Goal: Task Accomplishment & Management: Complete application form

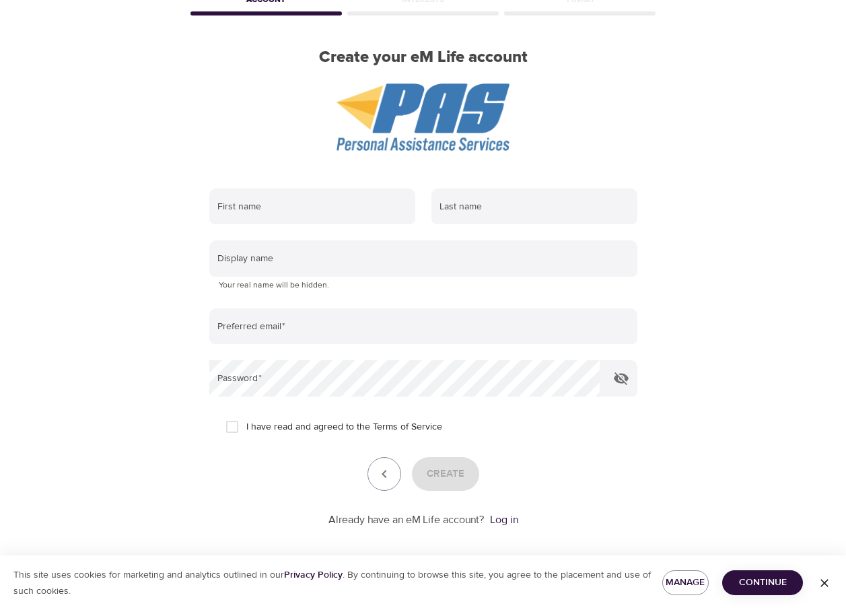
scroll to position [89, 0]
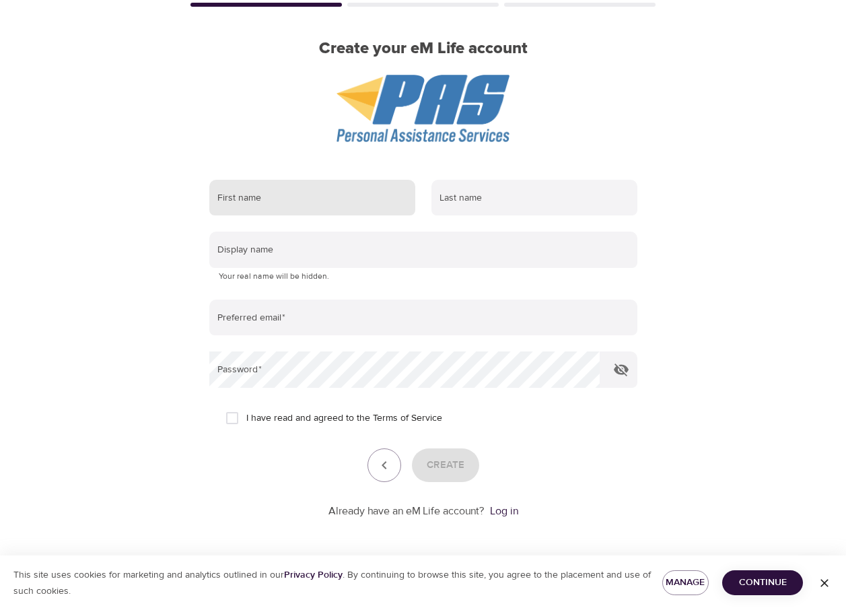
click at [304, 193] on input "text" at bounding box center [312, 198] width 206 height 36
type input "[PERSON_NAME]"
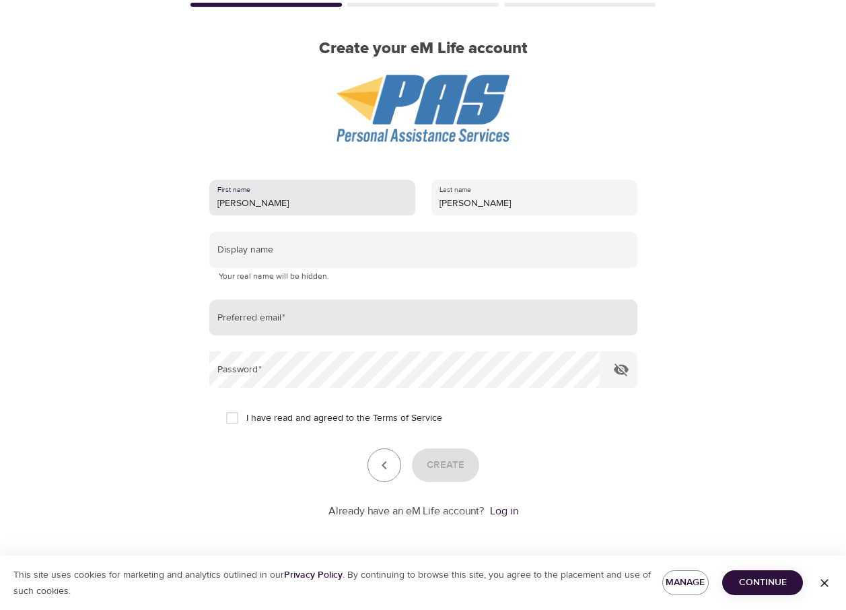
click at [293, 320] on input "email" at bounding box center [423, 318] width 428 height 36
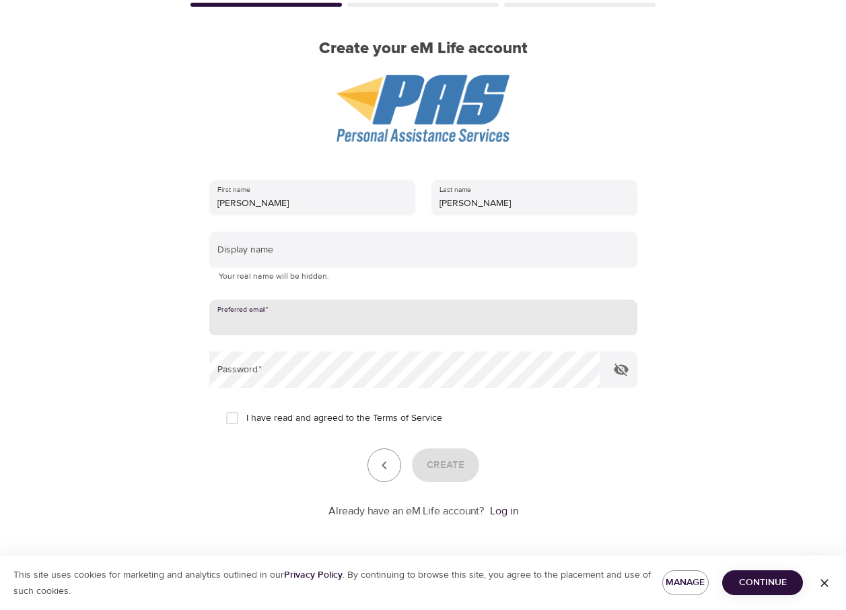
type input "[EMAIL_ADDRESS][DOMAIN_NAME]"
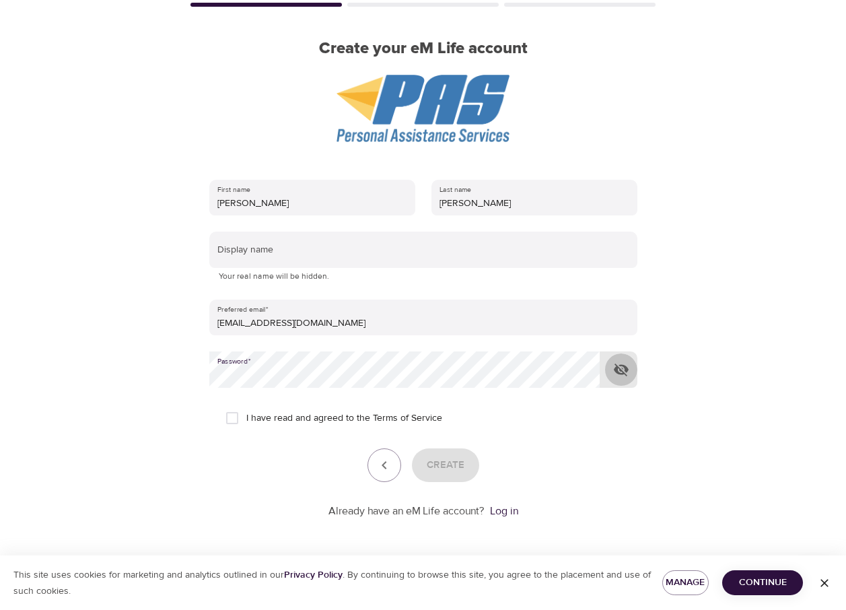
click at [619, 369] on icon "button" at bounding box center [621, 369] width 15 height 13
click at [233, 419] on input "I have read and agreed to the Terms of Service" at bounding box center [232, 418] width 28 height 28
checkbox input "true"
click at [449, 468] on span "Create" at bounding box center [446, 464] width 38 height 17
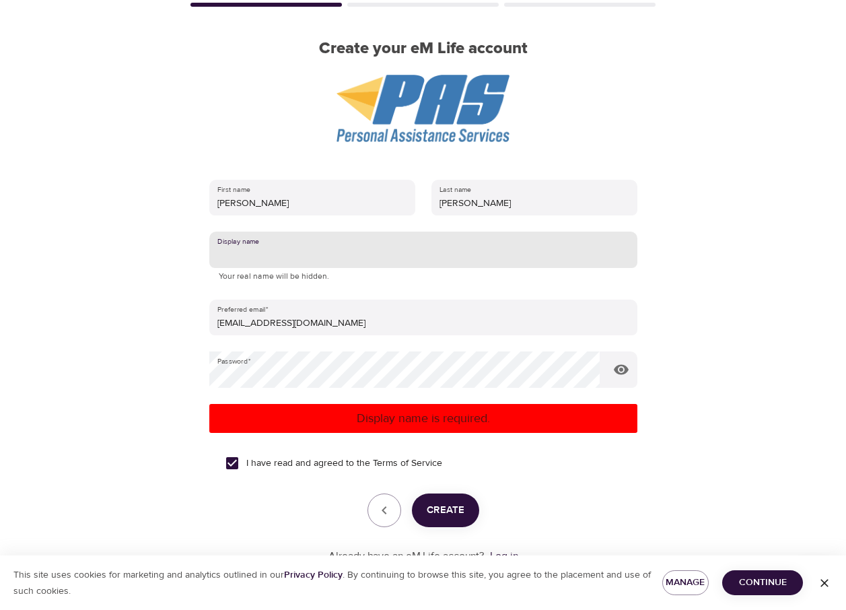
click at [315, 259] on input "text" at bounding box center [423, 250] width 428 height 36
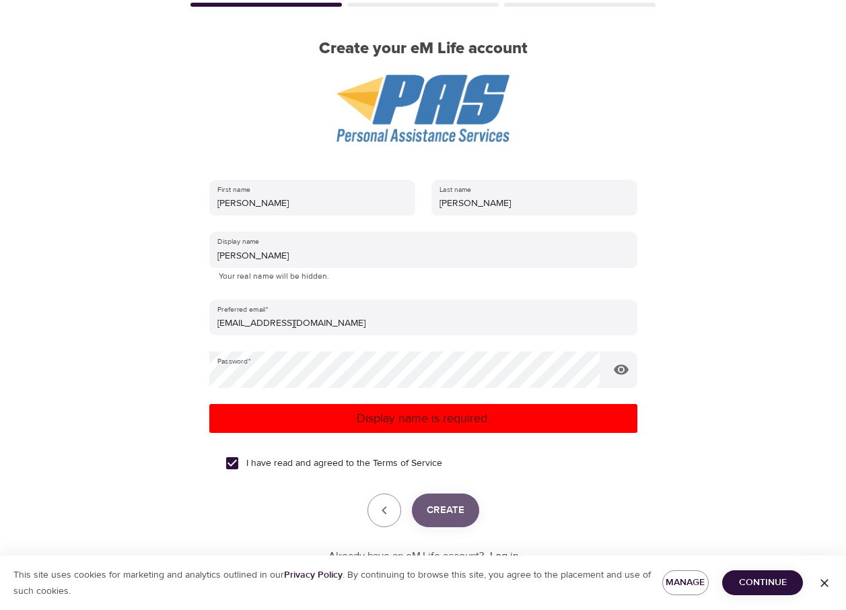
click at [451, 514] on span "Create" at bounding box center [446, 509] width 38 height 17
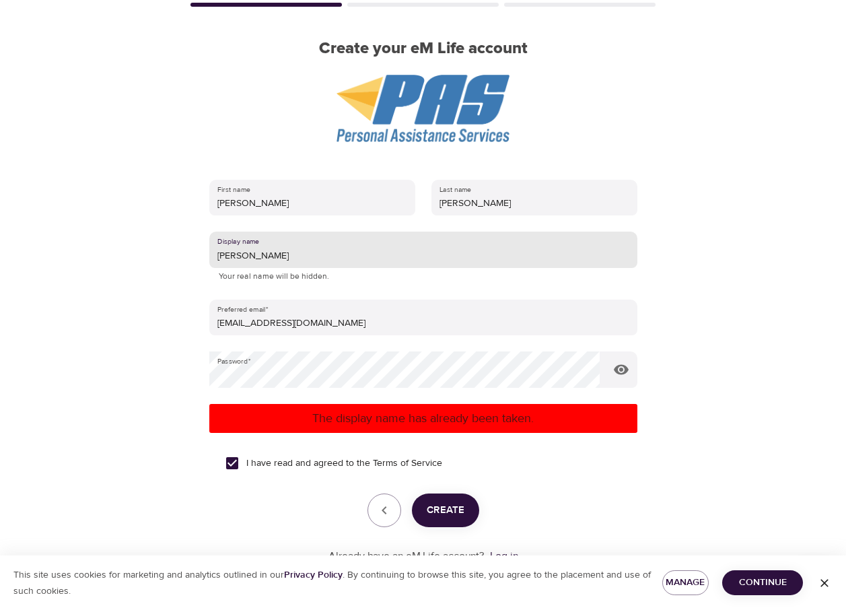
drag, startPoint x: 246, startPoint y: 256, endPoint x: 215, endPoint y: 259, distance: 31.8
click at [215, 259] on input "[PERSON_NAME]" at bounding box center [423, 250] width 428 height 36
type input "ninja DAD"
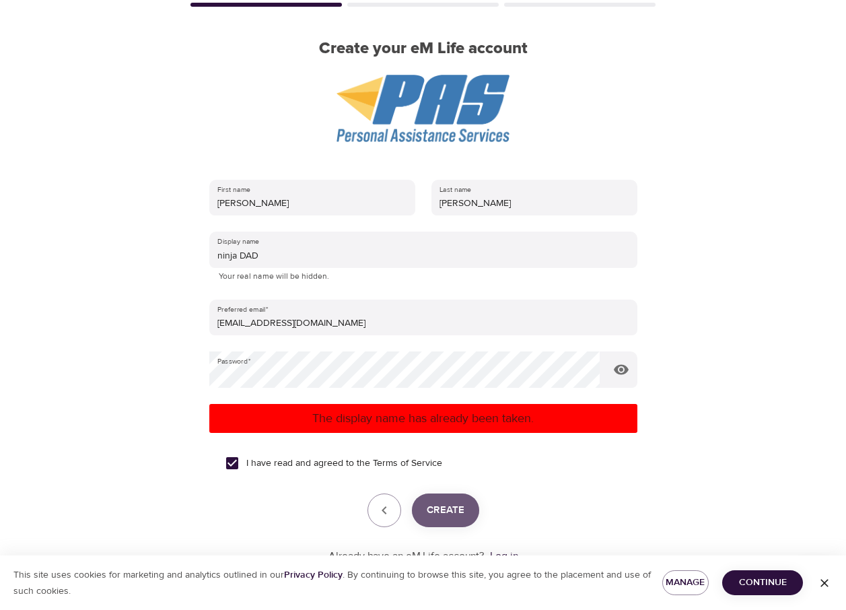
click at [442, 507] on span "Create" at bounding box center [446, 509] width 38 height 17
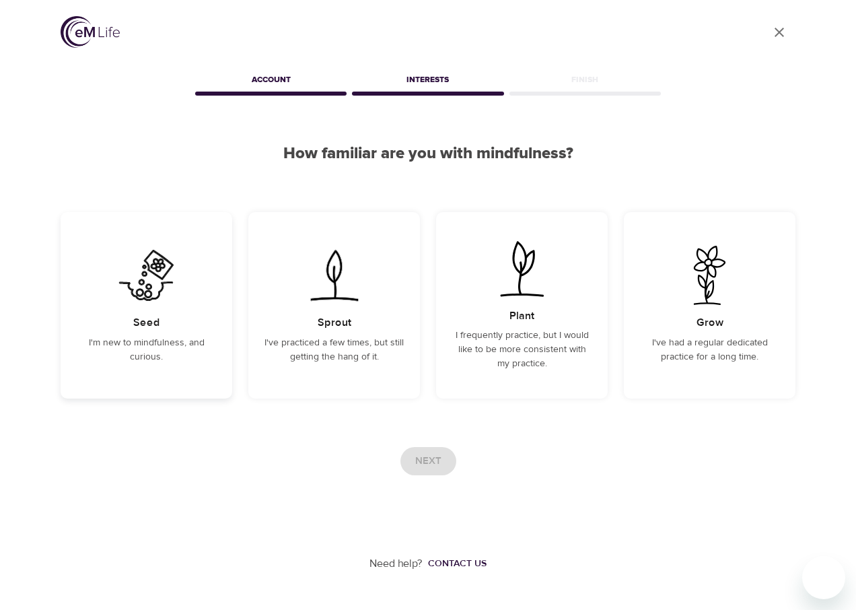
click at [143, 327] on h5 "Seed" at bounding box center [146, 323] width 27 height 14
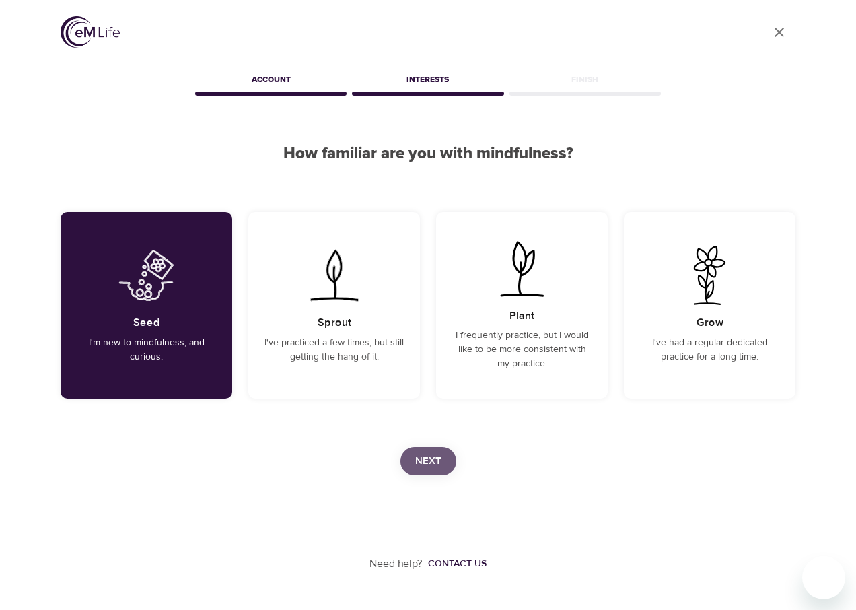
click at [431, 461] on span "Next" at bounding box center [428, 460] width 26 height 17
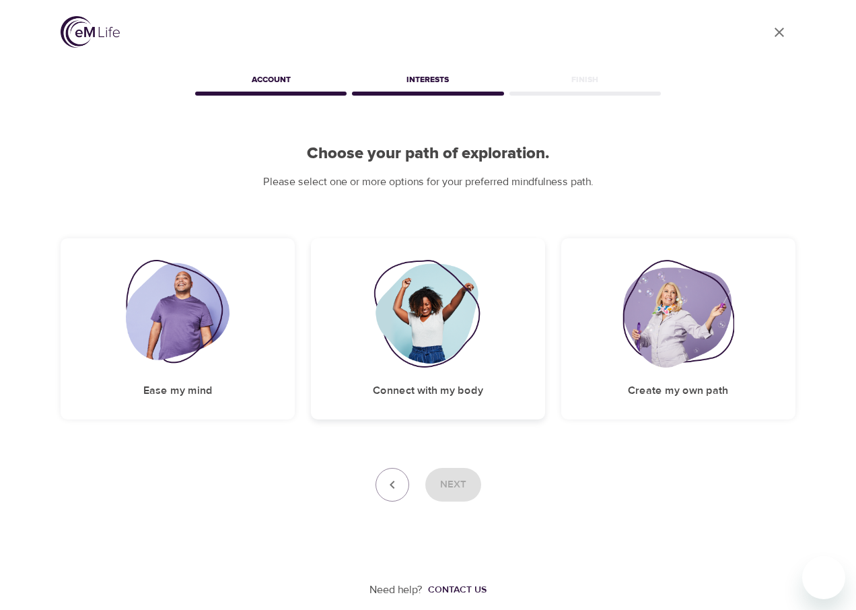
click at [401, 326] on img at bounding box center [428, 314] width 109 height 108
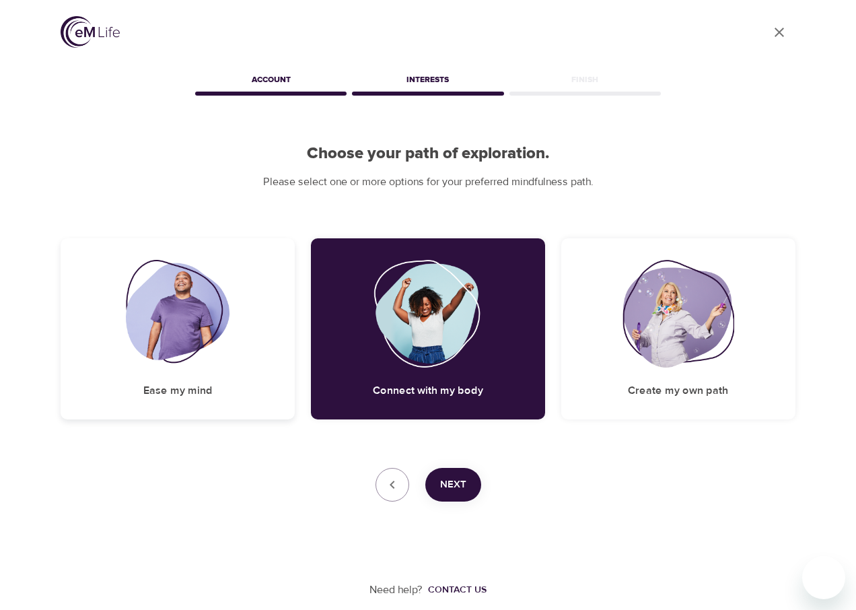
click at [179, 315] on img at bounding box center [178, 314] width 104 height 108
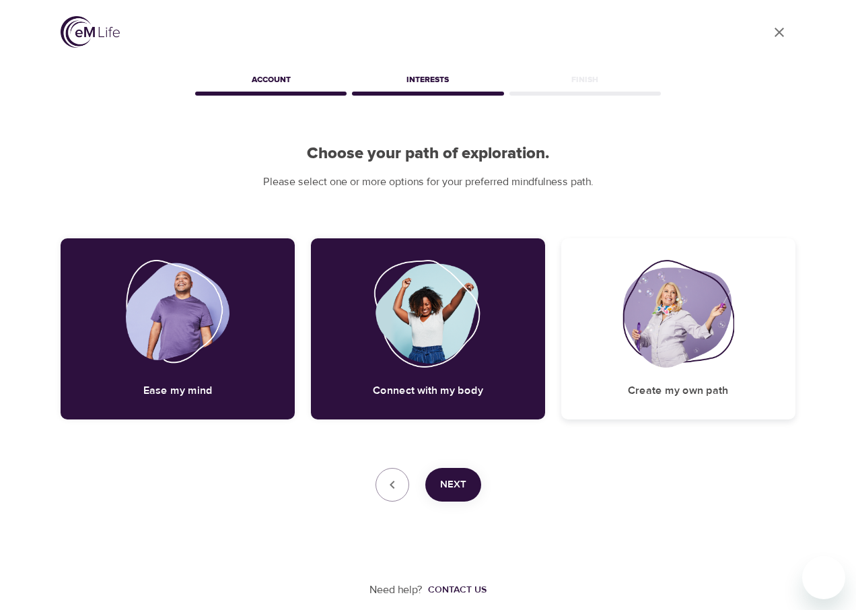
click at [662, 328] on img at bounding box center [679, 314] width 112 height 108
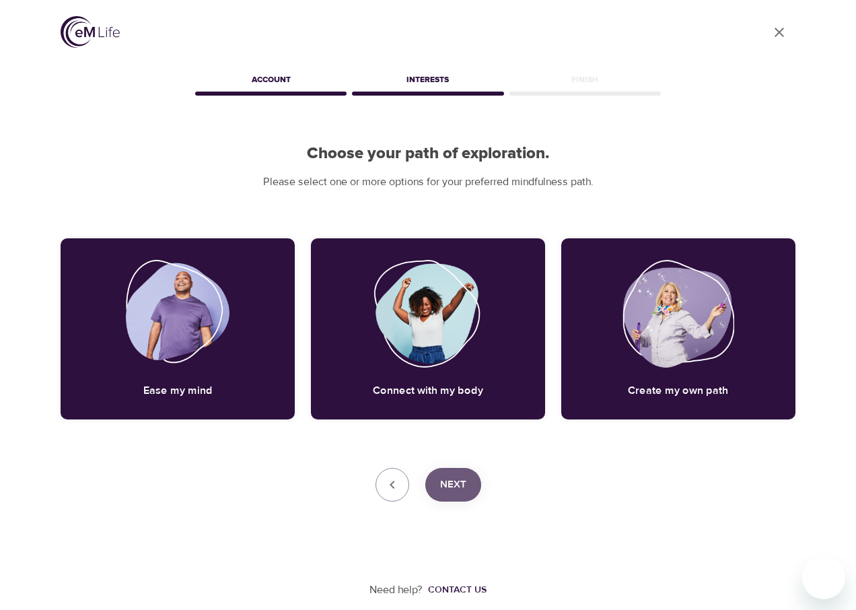
click at [456, 481] on span "Next" at bounding box center [453, 484] width 26 height 17
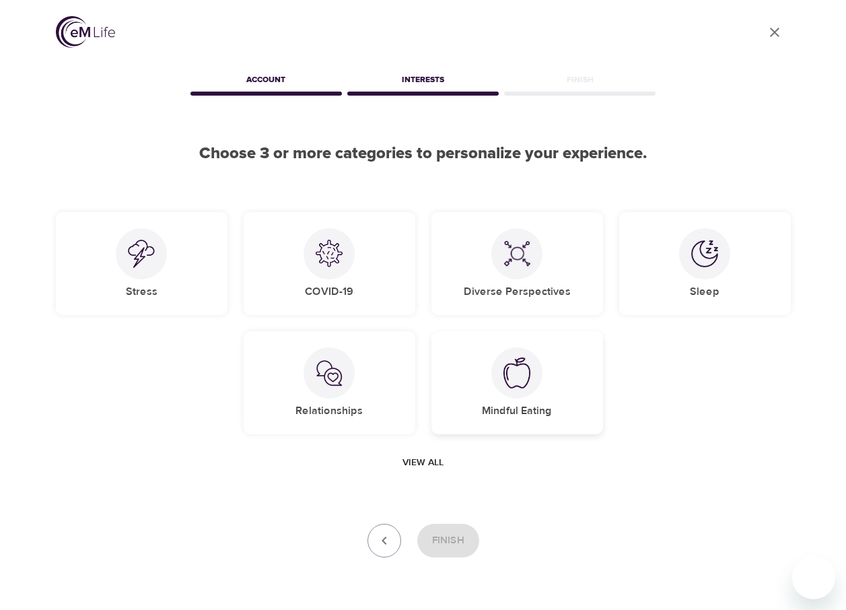
click at [520, 375] on img at bounding box center [516, 372] width 27 height 31
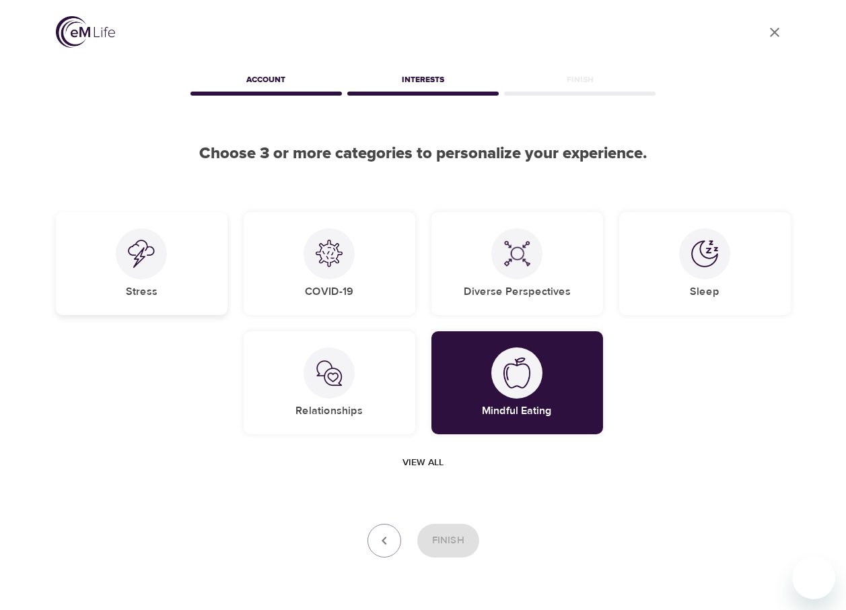
click at [127, 249] on div at bounding box center [141, 253] width 51 height 51
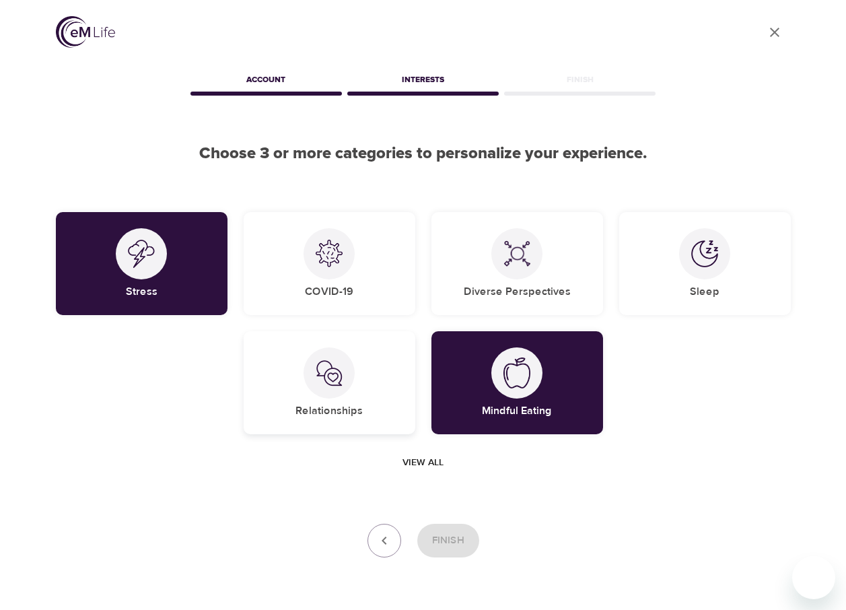
click at [332, 377] on img at bounding box center [329, 372] width 27 height 27
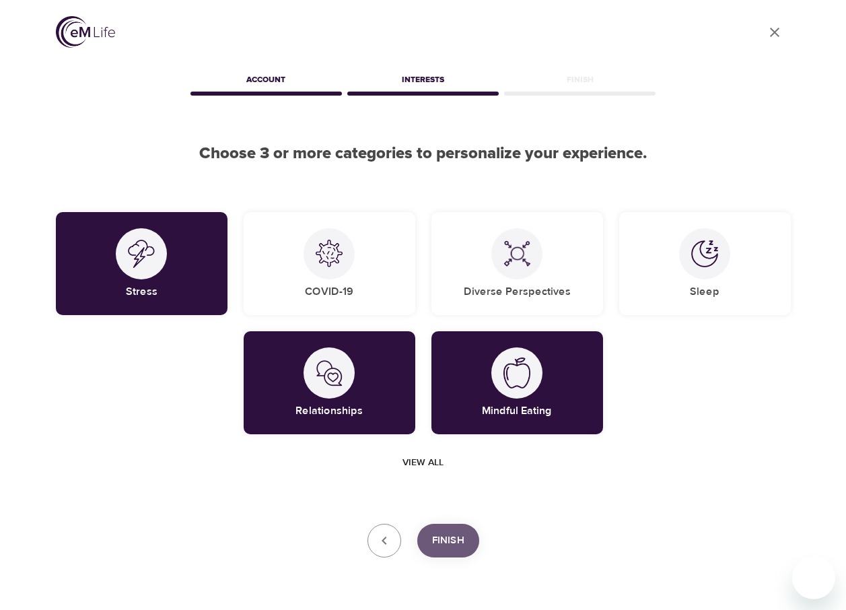
click at [446, 536] on span "Finish" at bounding box center [448, 540] width 32 height 17
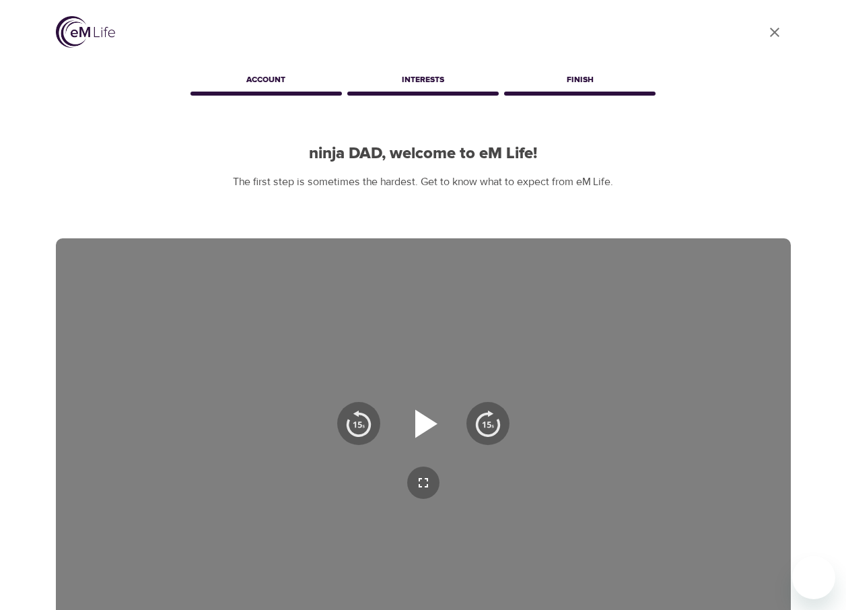
click at [416, 418] on icon "button" at bounding box center [426, 423] width 22 height 28
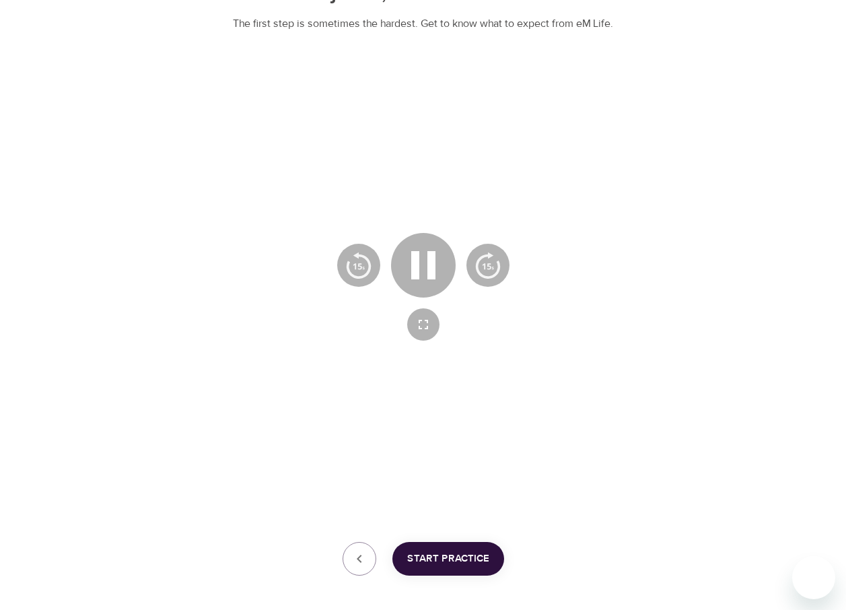
scroll to position [202, 0]
